Goal: Find specific page/section: Find specific page/section

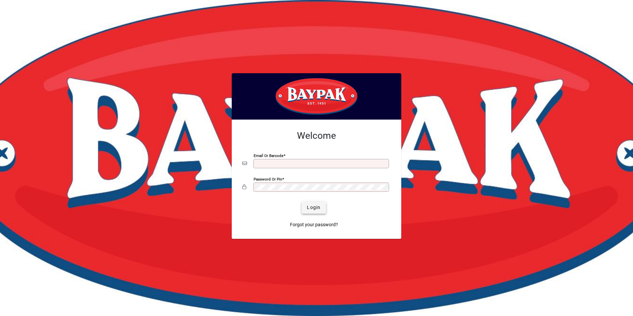
type input "**********"
click at [315, 211] on span "submit" at bounding box center [314, 208] width 24 height 16
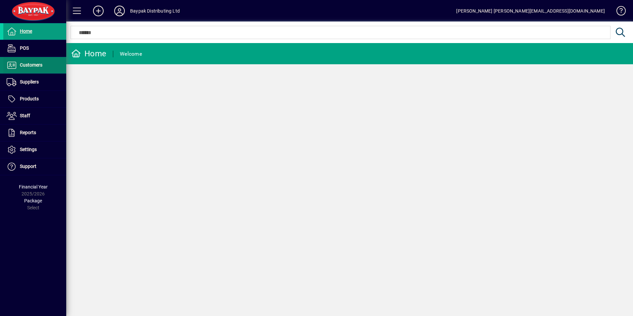
click at [15, 66] on icon at bounding box center [12, 65] width 10 height 8
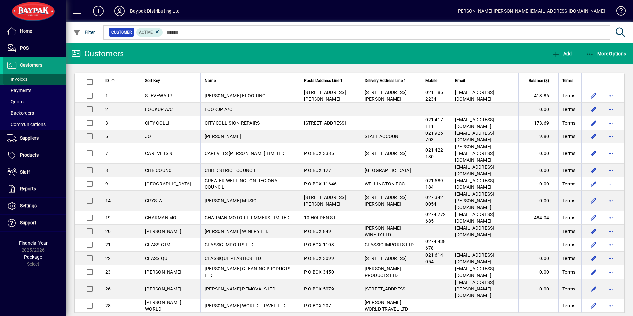
click at [17, 76] on span "Invoices" at bounding box center [15, 79] width 24 height 7
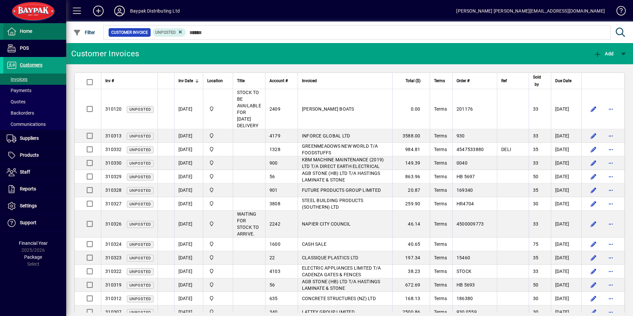
click at [24, 30] on span "Home" at bounding box center [26, 30] width 12 height 5
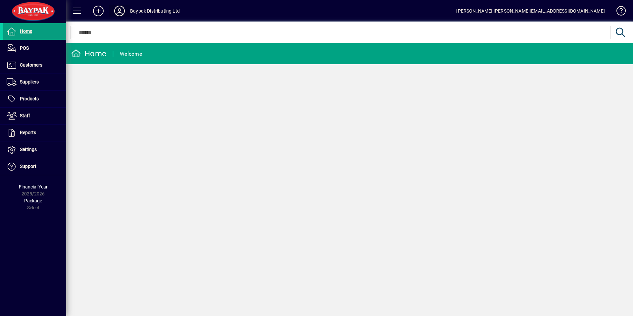
click at [119, 9] on icon at bounding box center [119, 11] width 13 height 11
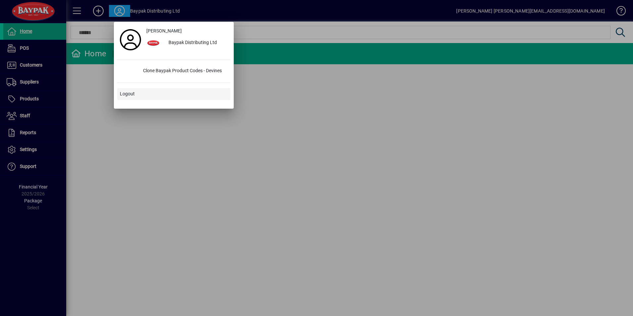
click at [127, 93] on span "Logout" at bounding box center [127, 93] width 15 height 7
